Goal: Information Seeking & Learning: Find specific fact

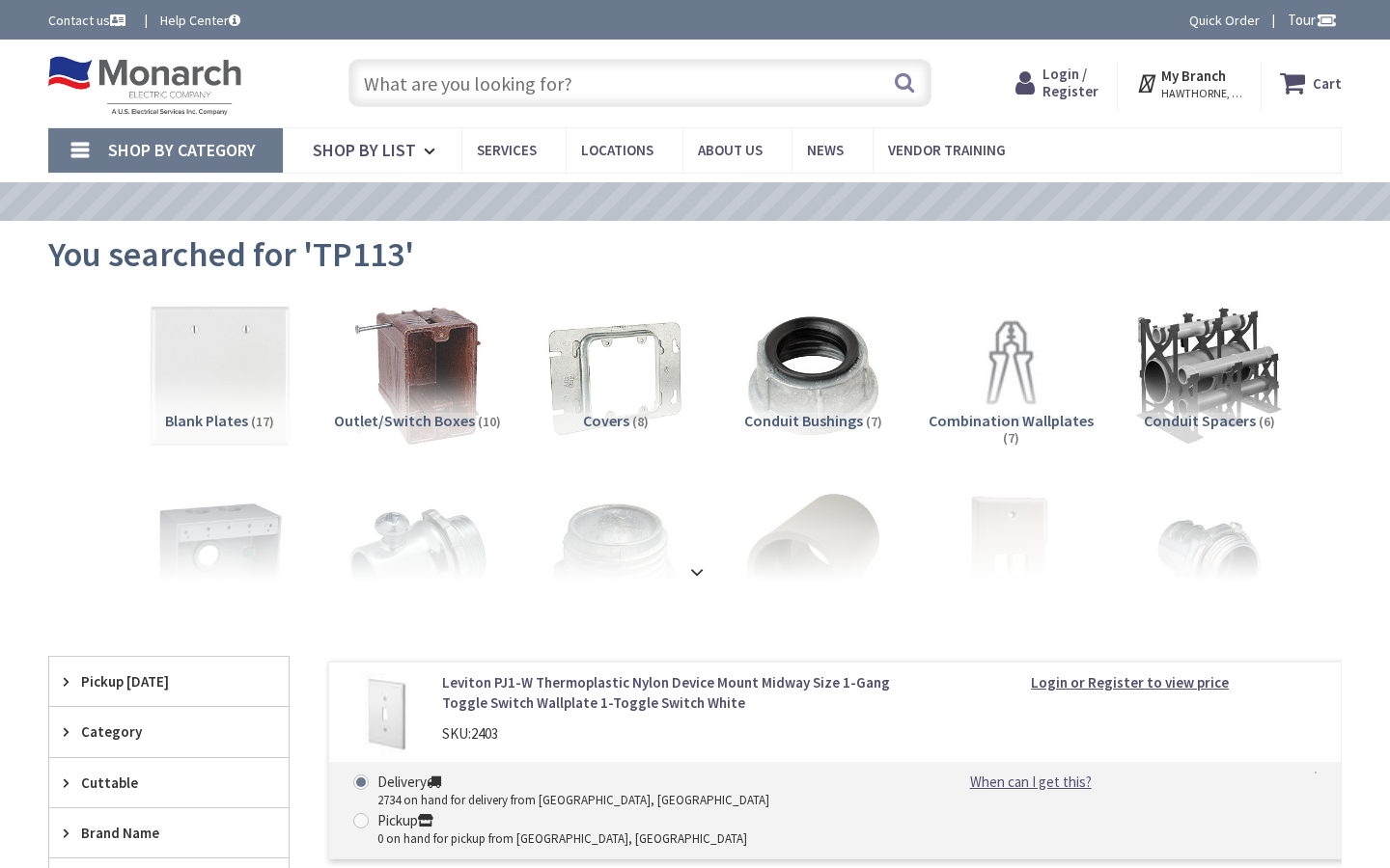
type input "Bradford Walk, New Britain, CT 06053, USA"
